Goal: Information Seeking & Learning: Learn about a topic

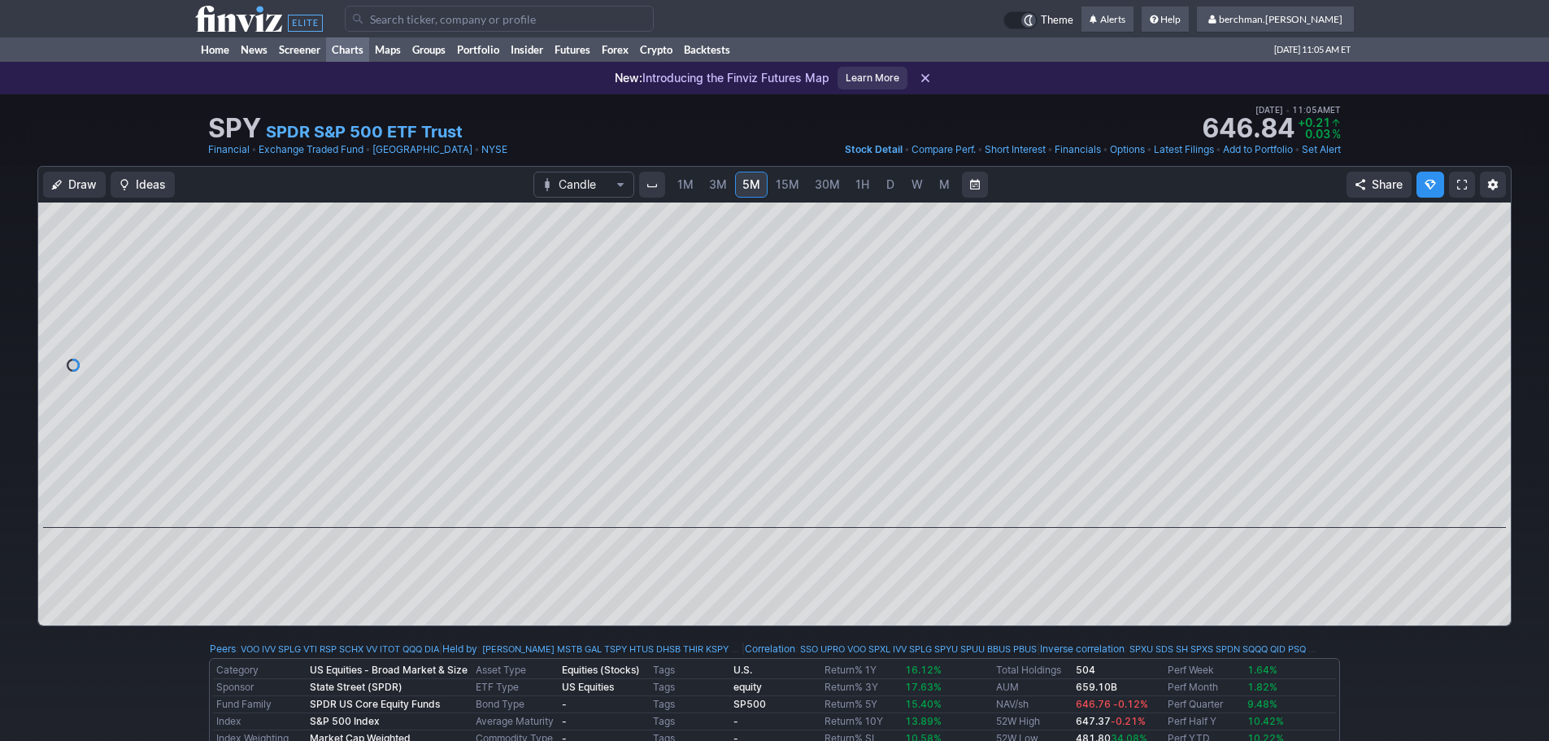
click at [351, 50] on link "Charts" at bounding box center [347, 49] width 43 height 24
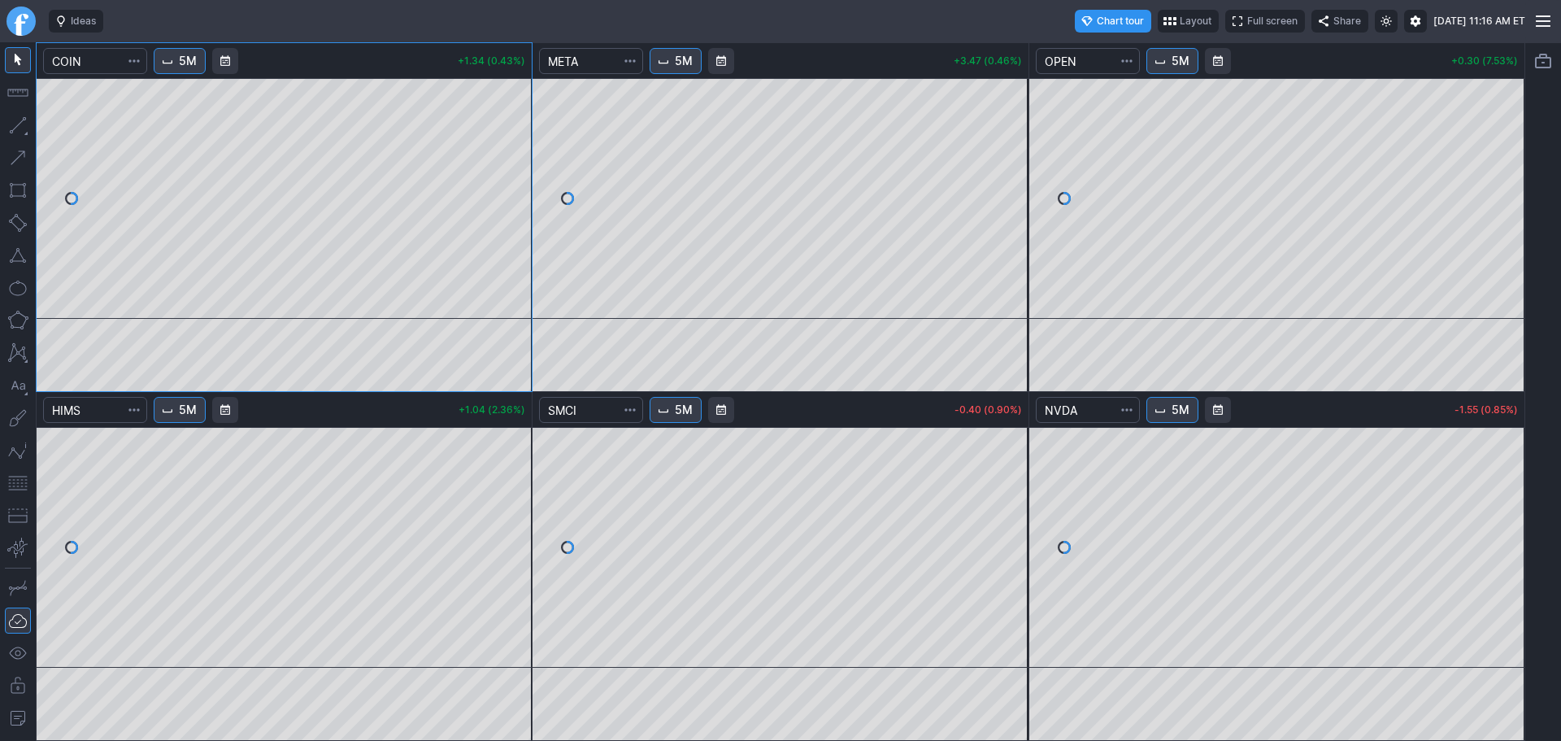
click at [658, 56] on button "5M" at bounding box center [676, 61] width 52 height 26
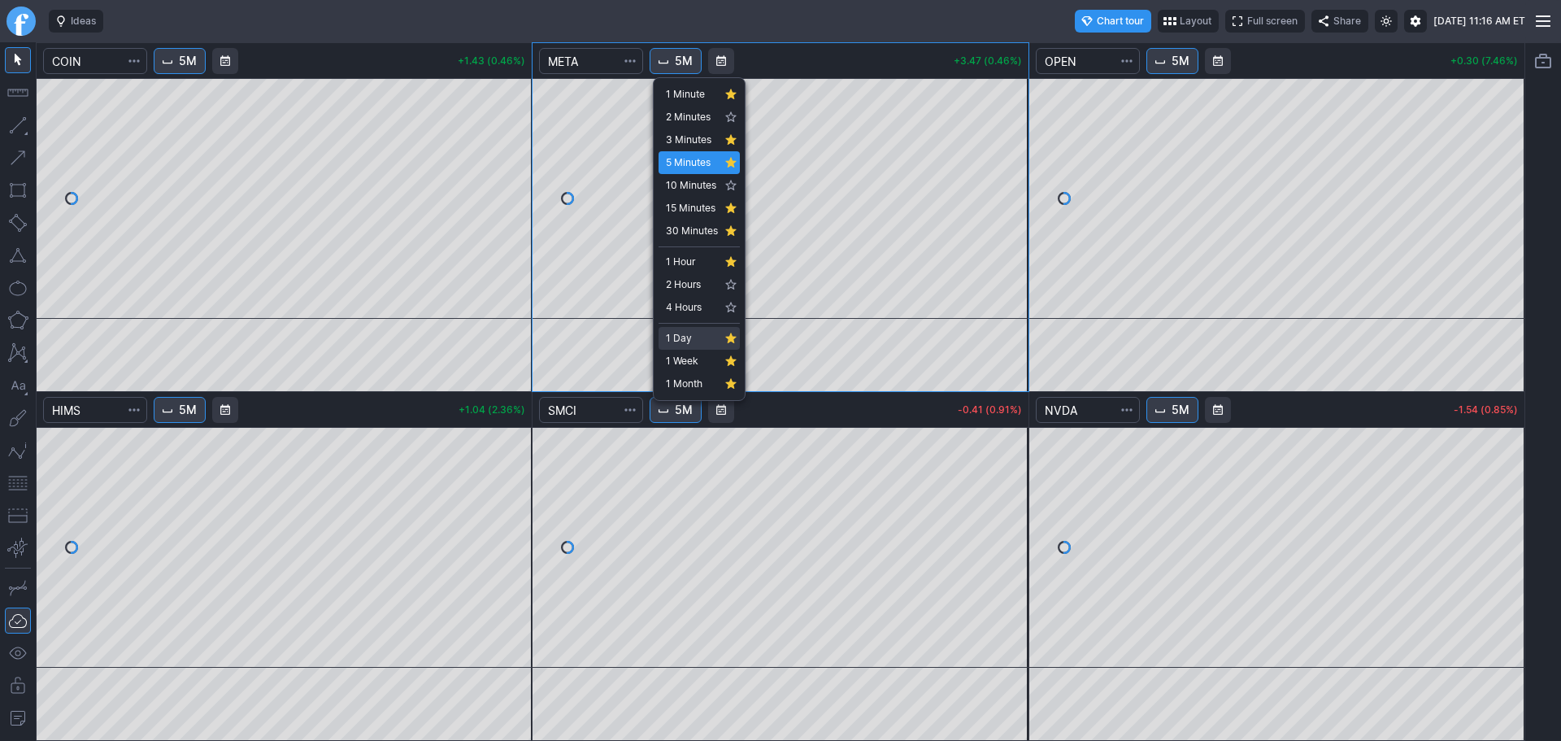
click at [685, 339] on span "1 Day" at bounding box center [692, 338] width 52 height 16
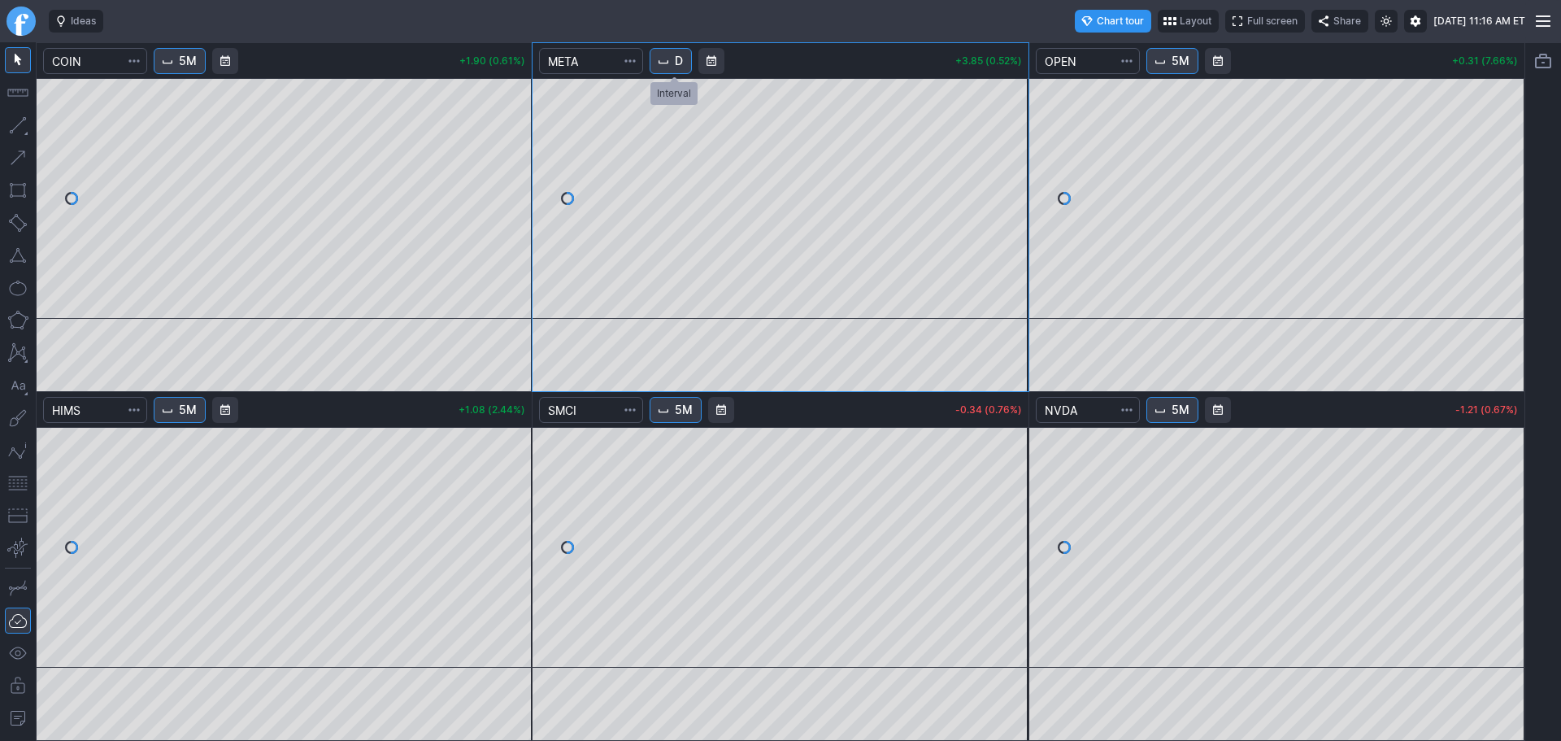
click at [676, 64] on button "D" at bounding box center [671, 61] width 42 height 26
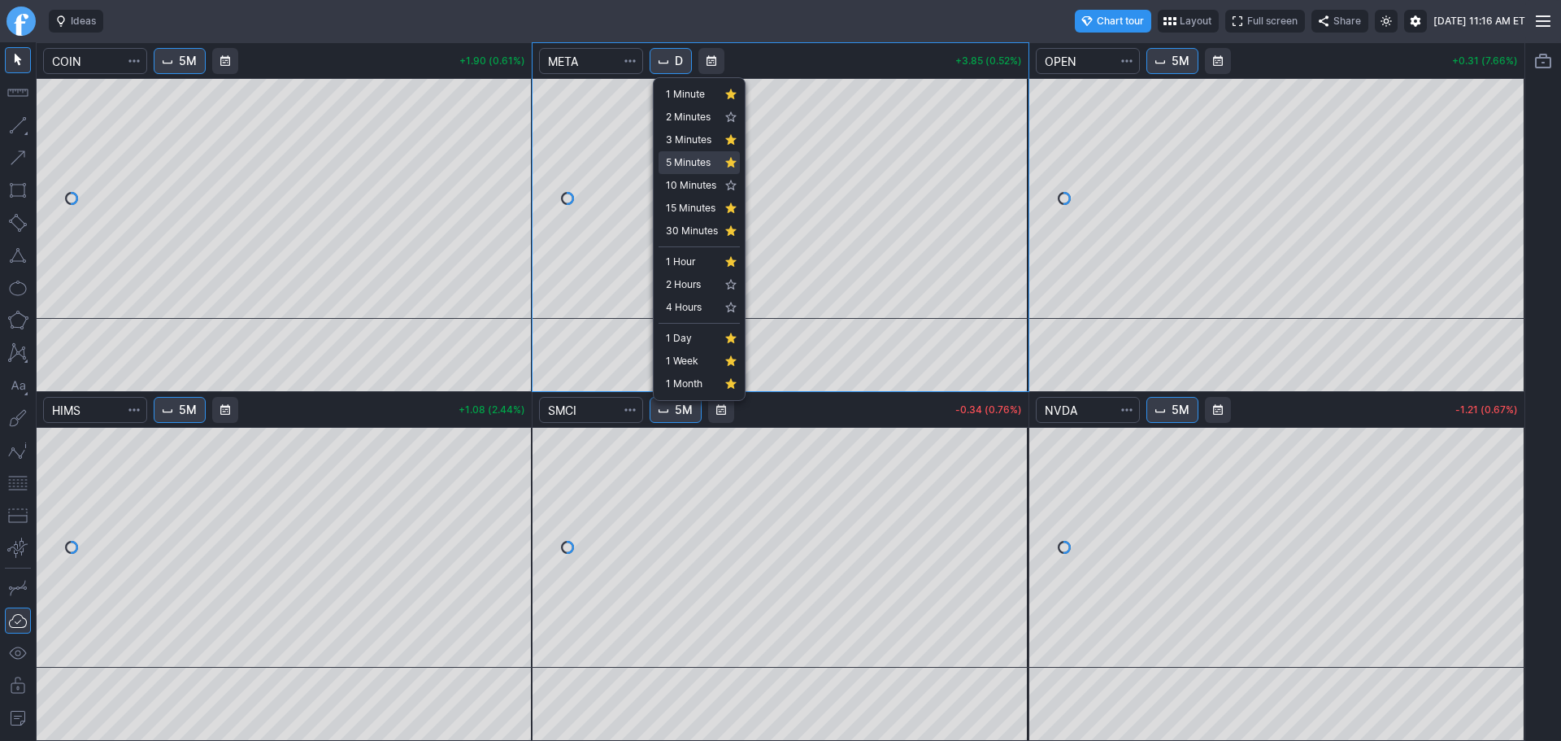
click at [684, 155] on span "5 Minutes" at bounding box center [692, 162] width 52 height 16
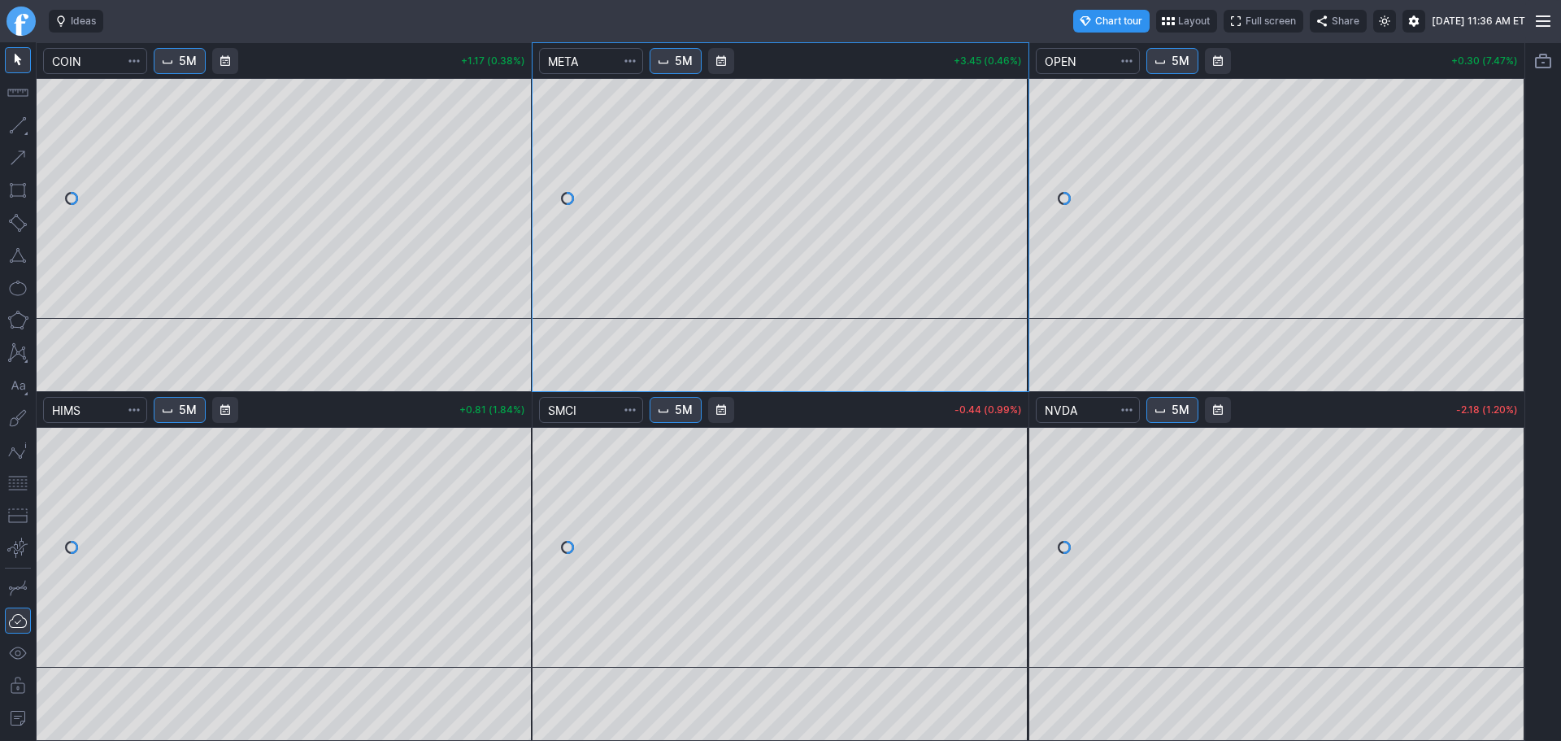
click at [698, 66] on button "5M" at bounding box center [676, 61] width 52 height 26
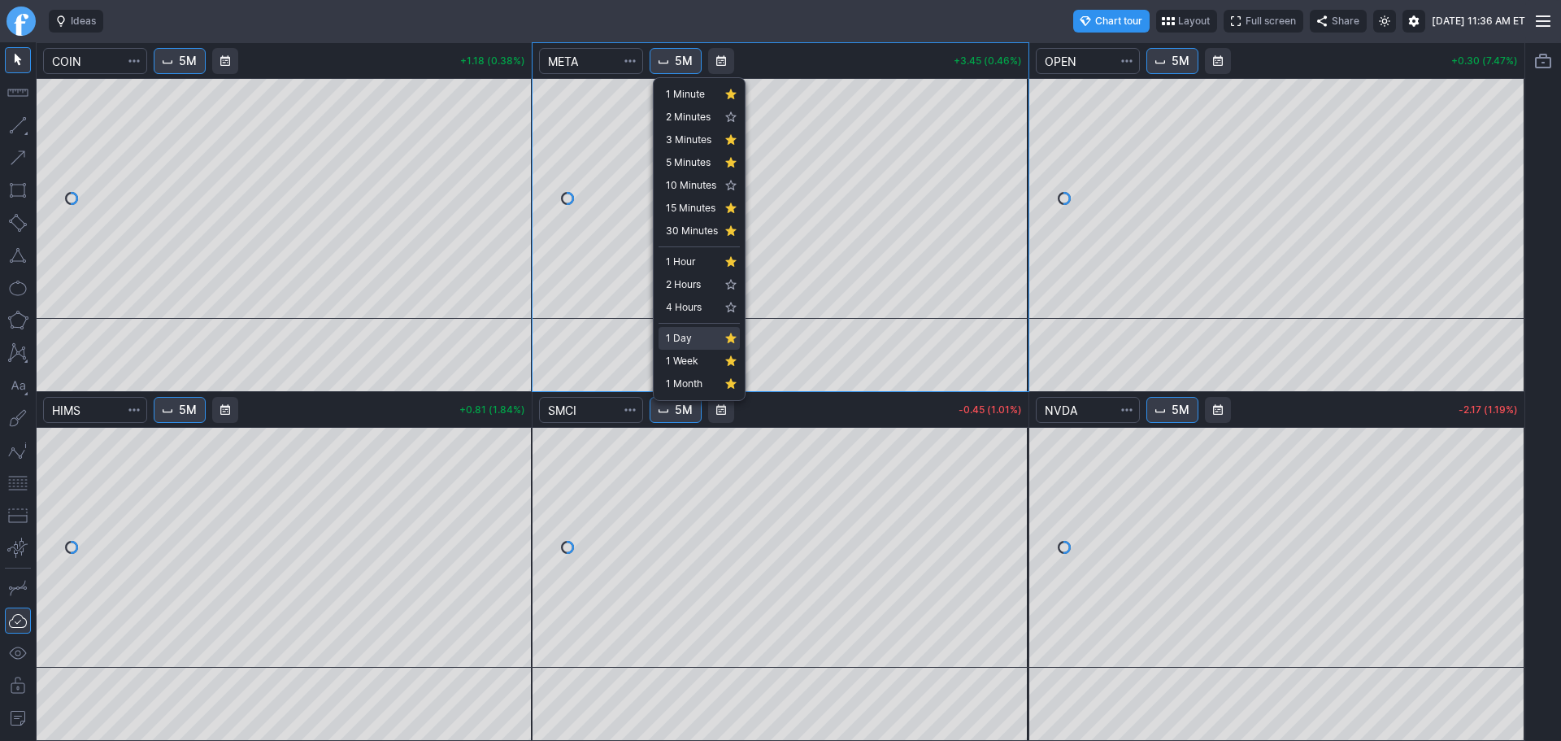
click at [690, 344] on span "1 Day" at bounding box center [692, 338] width 52 height 16
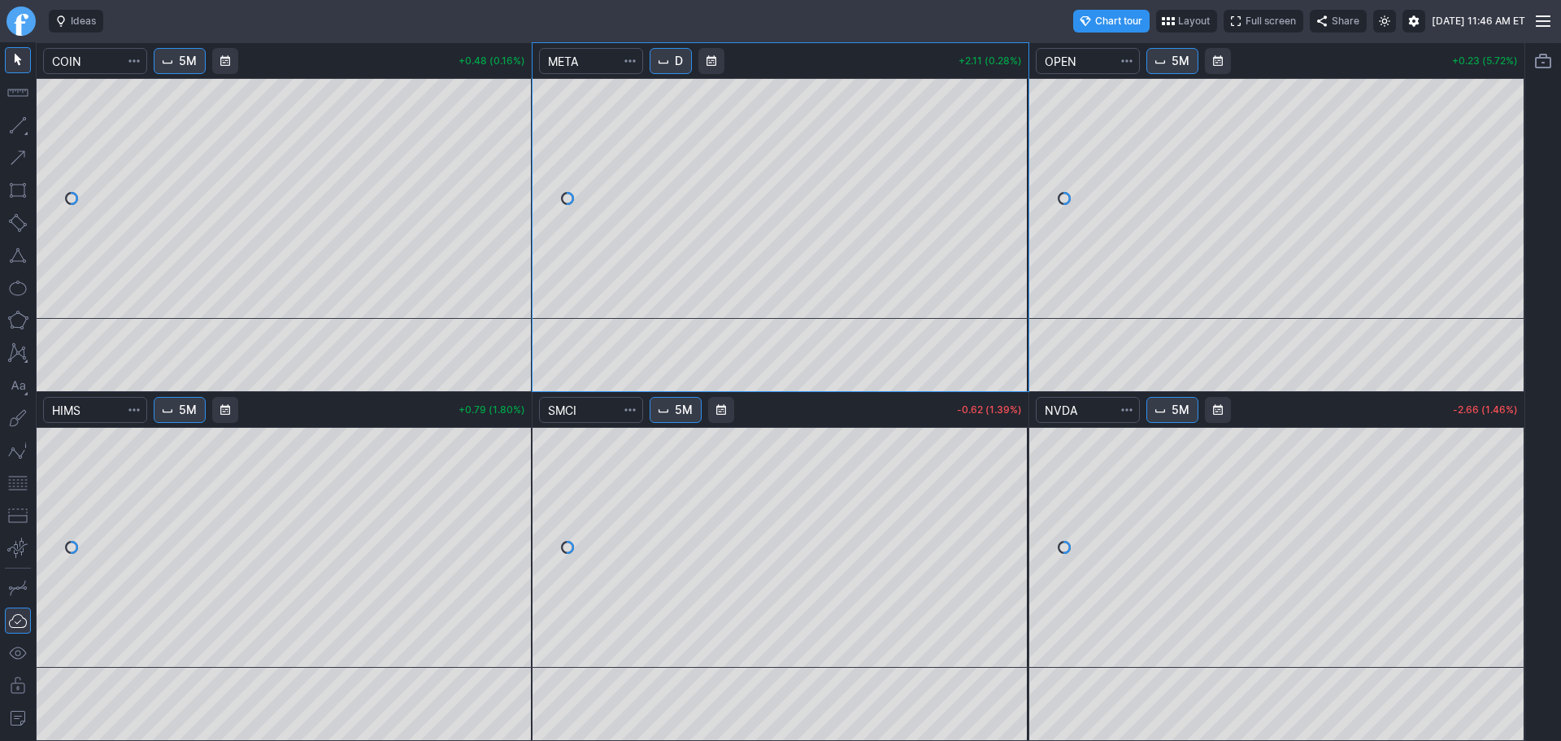
click at [669, 67] on button "D" at bounding box center [671, 61] width 42 height 26
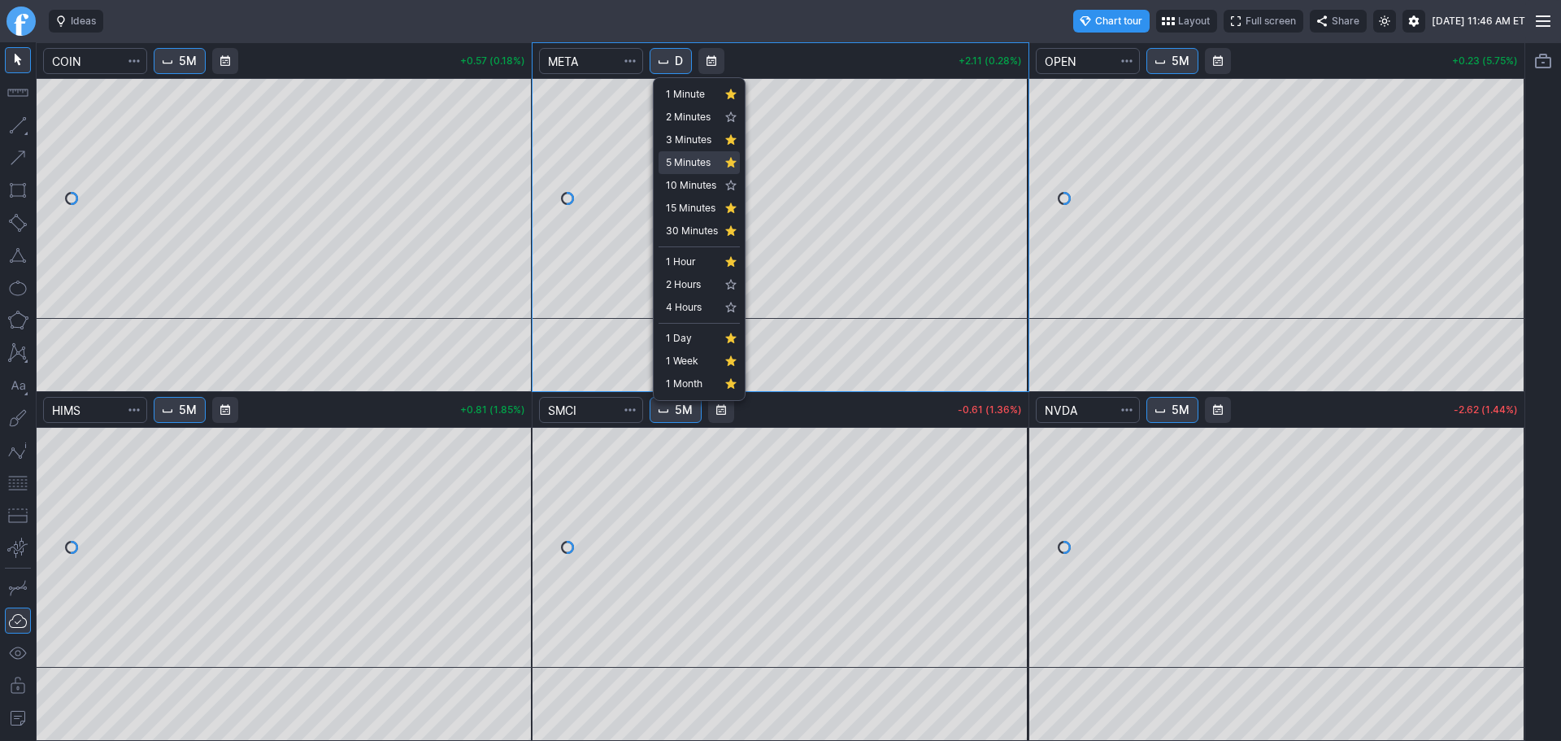
click at [681, 164] on span "5 Minutes" at bounding box center [692, 162] width 52 height 16
